Goal: Transaction & Acquisition: Purchase product/service

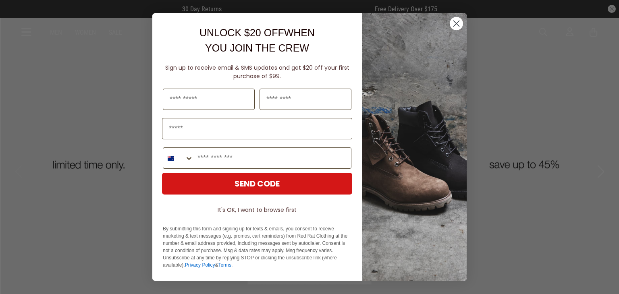
click at [452, 25] on circle "Close dialog" at bounding box center [456, 23] width 13 height 13
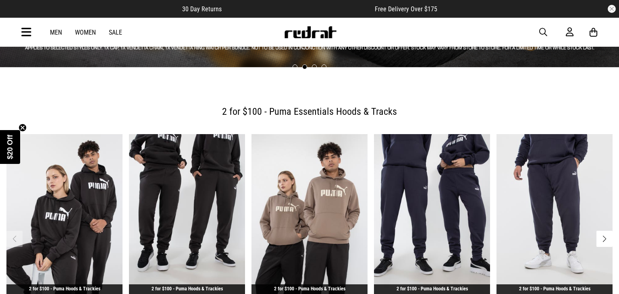
scroll to position [242, 0]
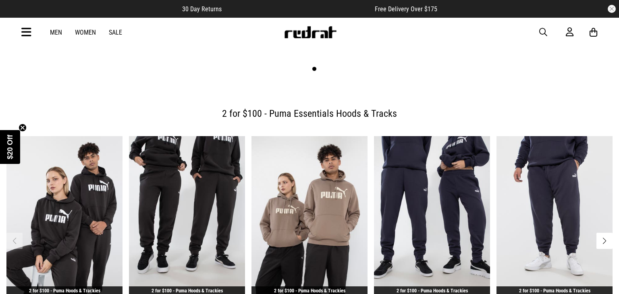
click at [546, 32] on span "button" at bounding box center [543, 32] width 8 height 10
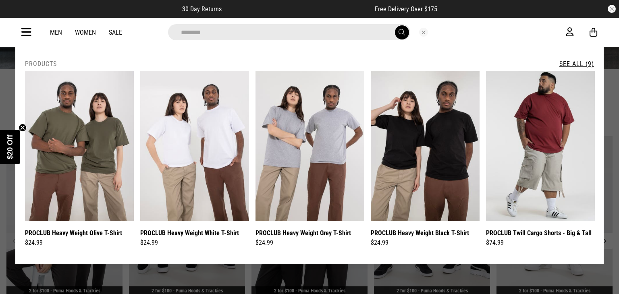
type input "********"
click at [400, 37] on button "submit" at bounding box center [402, 32] width 14 height 14
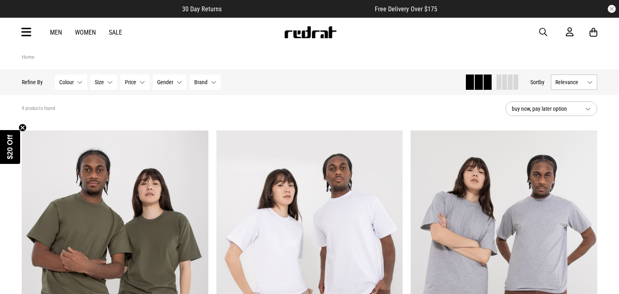
click at [78, 33] on link "Women" at bounding box center [85, 33] width 21 height 8
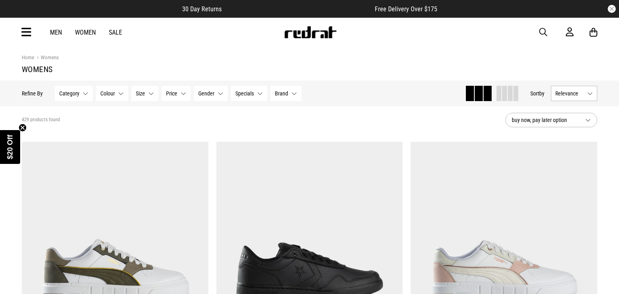
click at [300, 30] on img at bounding box center [310, 32] width 53 height 12
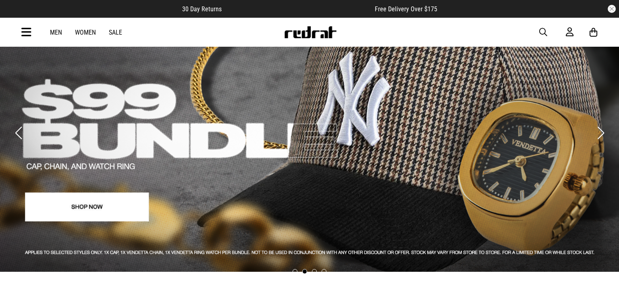
click at [21, 127] on button "Previous slide" at bounding box center [18, 133] width 11 height 18
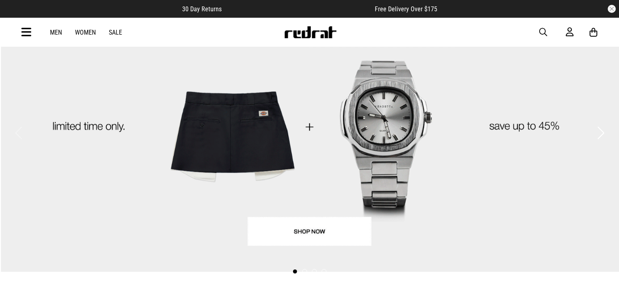
click at [381, 148] on link "1 / 4" at bounding box center [309, 125] width 619 height 294
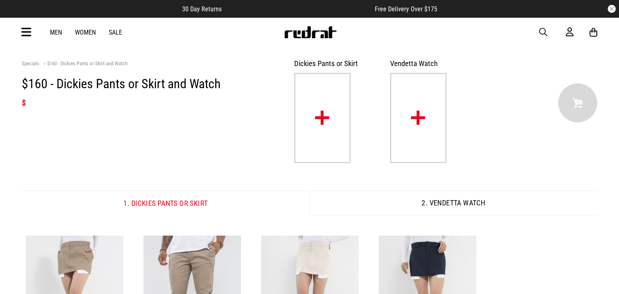
click at [543, 29] on span "button" at bounding box center [543, 32] width 8 height 10
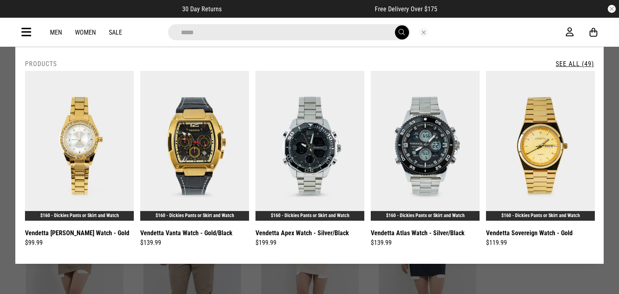
type input "*****"
click at [401, 34] on span "submit" at bounding box center [402, 33] width 6 height 8
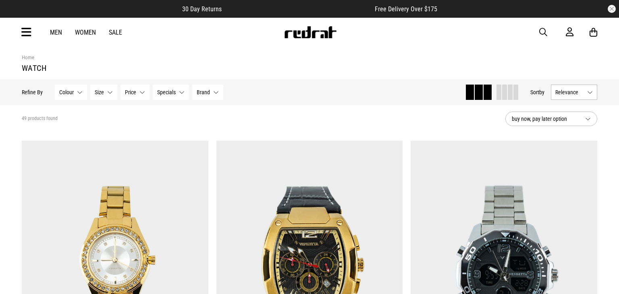
click at [321, 37] on img at bounding box center [310, 32] width 53 height 12
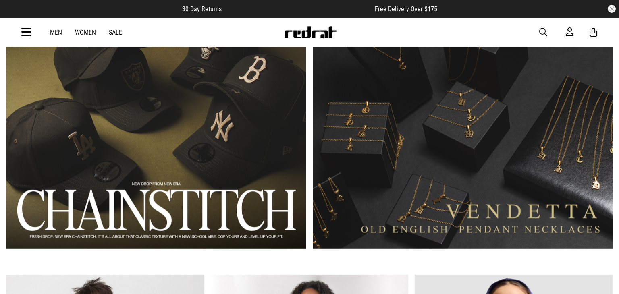
scroll to position [584, 0]
click at [539, 35] on div "Men Women Sale Sign in New Back Footwear Back Mens Back Womens Back Youth & Kid…" at bounding box center [309, 32] width 589 height 29
click at [543, 32] on span "button" at bounding box center [543, 32] width 8 height 10
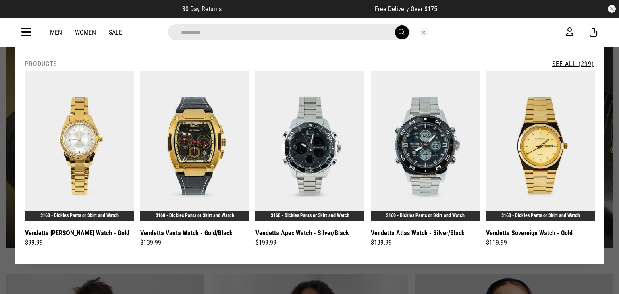
type input "********"
click at [395, 25] on button "submit" at bounding box center [402, 32] width 14 height 14
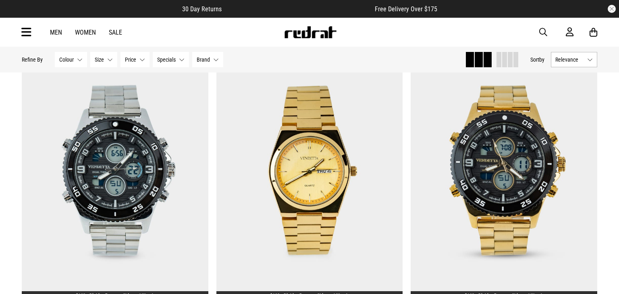
click at [326, 70] on div "Hide Refine s Refine By Filters Colour None selected Colour 0 Selected Clear Bl…" at bounding box center [309, 60] width 589 height 26
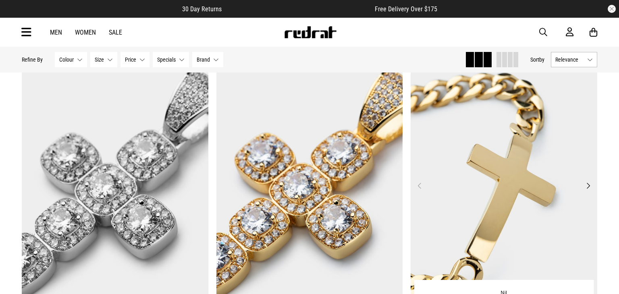
scroll to position [2321, 0]
click at [587, 185] on button "Next" at bounding box center [588, 186] width 10 height 10
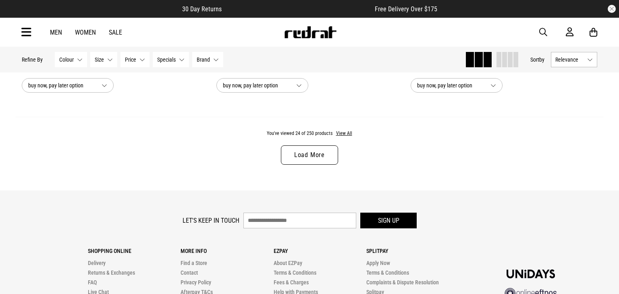
scroll to position [2595, 0]
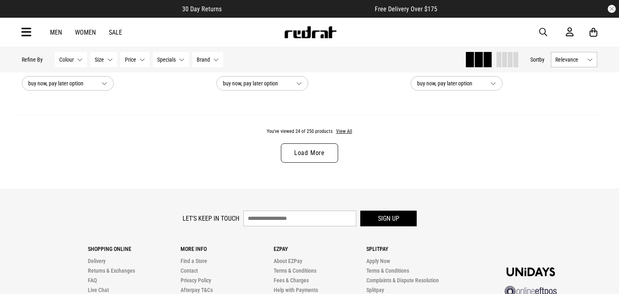
click at [325, 161] on link "Load More" at bounding box center [309, 153] width 57 height 19
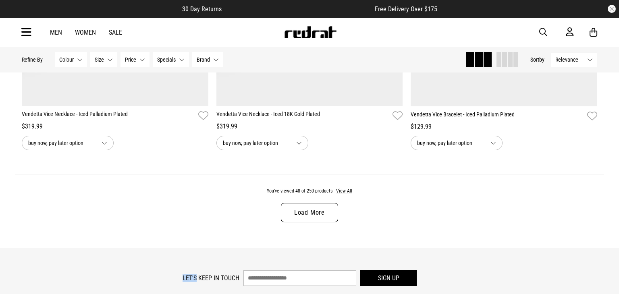
scroll to position [5112, 0]
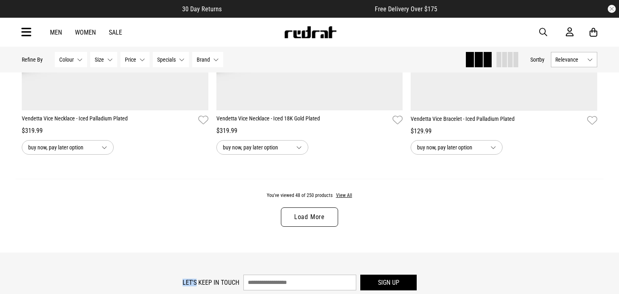
click at [325, 221] on link "Load More" at bounding box center [309, 217] width 57 height 19
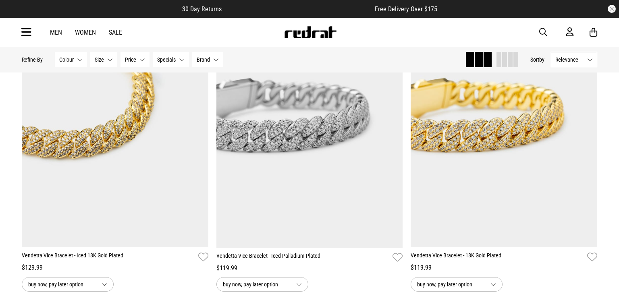
scroll to position [5297, 0]
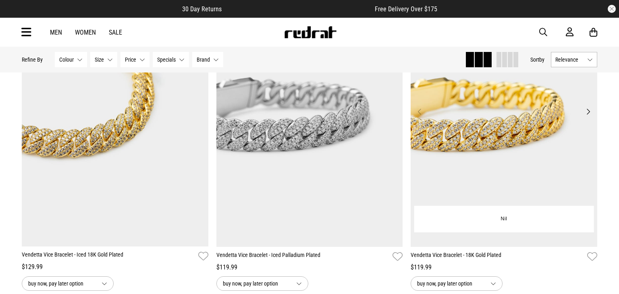
click at [589, 110] on button "Next" at bounding box center [588, 112] width 10 height 10
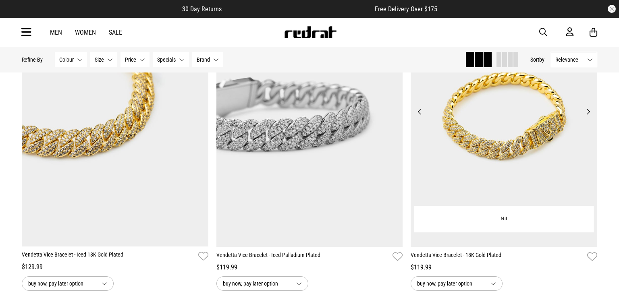
click at [588, 114] on button "Next" at bounding box center [588, 112] width 10 height 10
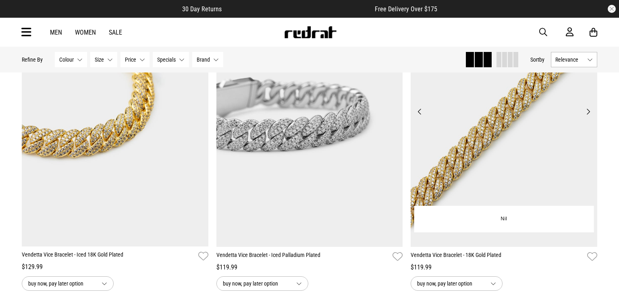
click at [588, 114] on button "Next" at bounding box center [588, 112] width 10 height 10
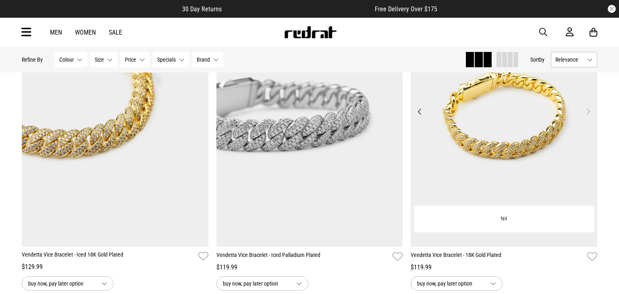
click at [588, 114] on button "Next" at bounding box center [588, 112] width 10 height 10
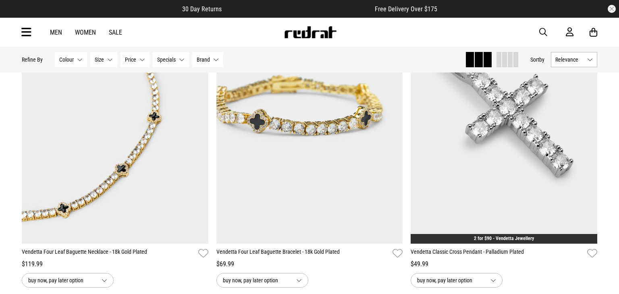
scroll to position [5621, 0]
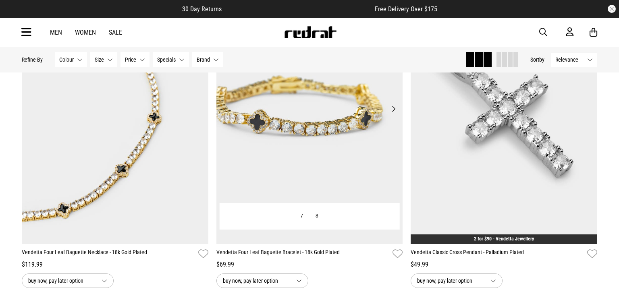
click at [354, 156] on img at bounding box center [310, 113] width 187 height 261
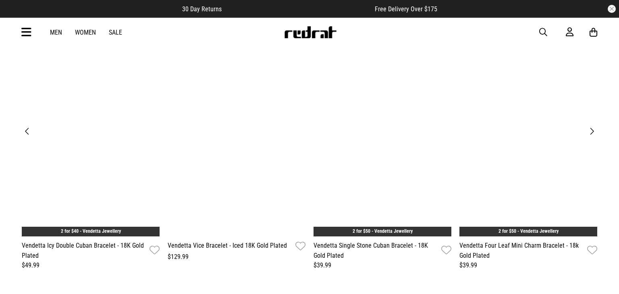
scroll to position [992, 0]
